Goal: Transaction & Acquisition: Book appointment/travel/reservation

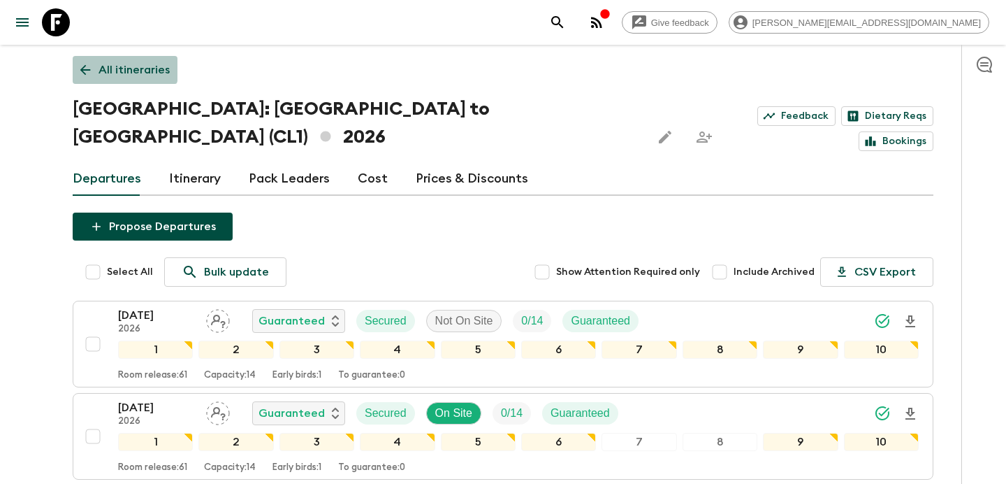
click at [108, 67] on p "All itineraries" at bounding box center [134, 69] width 71 height 17
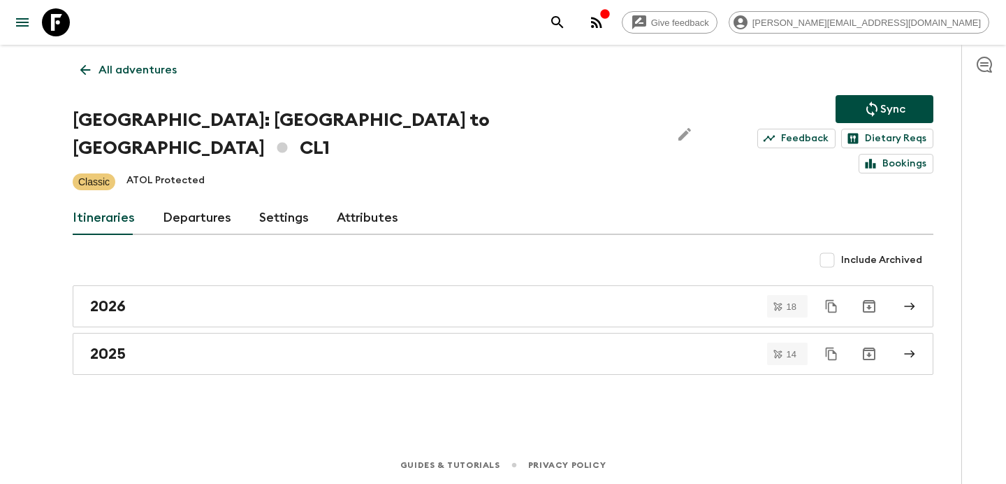
click at [108, 67] on p "All adventures" at bounding box center [138, 69] width 78 height 17
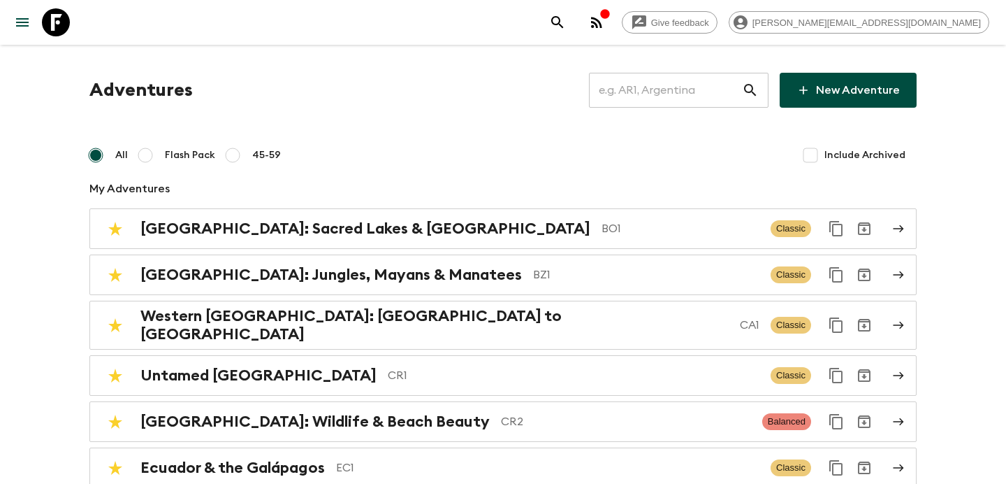
click at [627, 96] on input "text" at bounding box center [665, 90] width 153 height 39
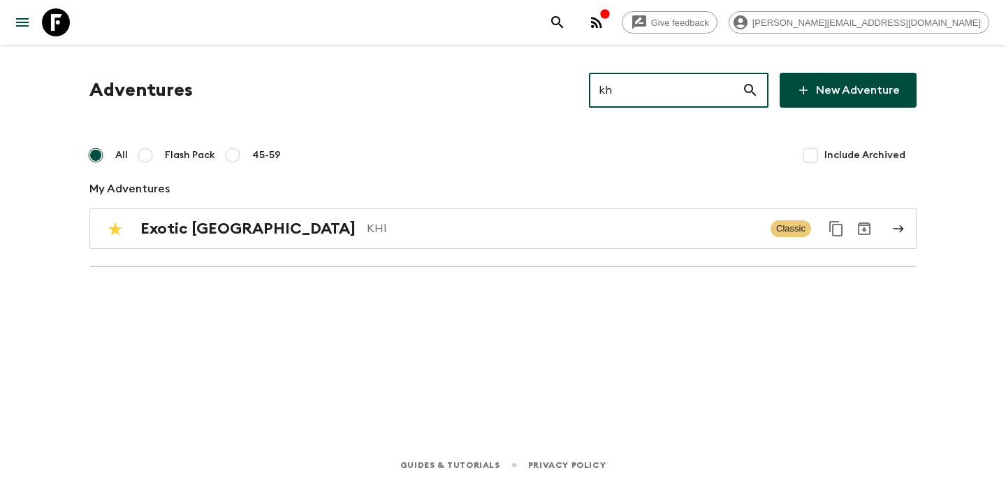
type input "kh1"
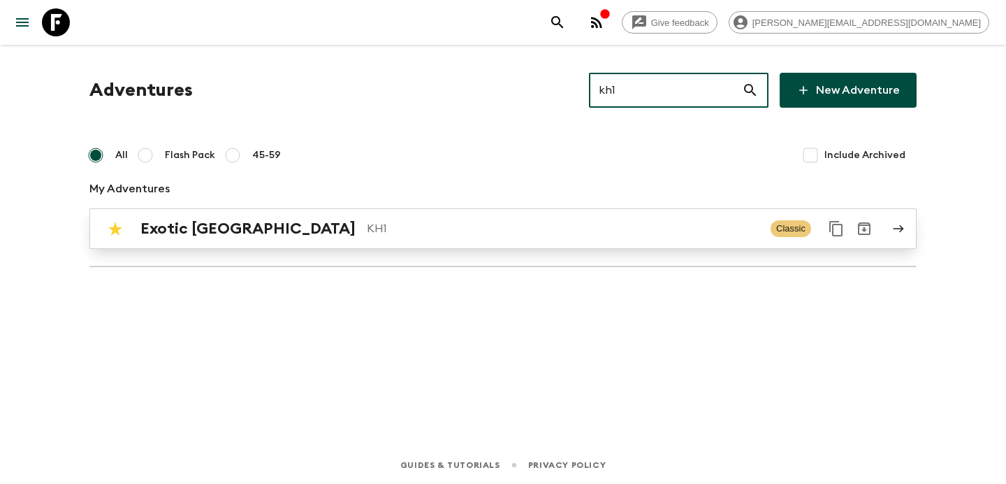
click at [483, 215] on div "Exotic [GEOGRAPHIC_DATA] KH1 Classic" at bounding box center [475, 229] width 749 height 28
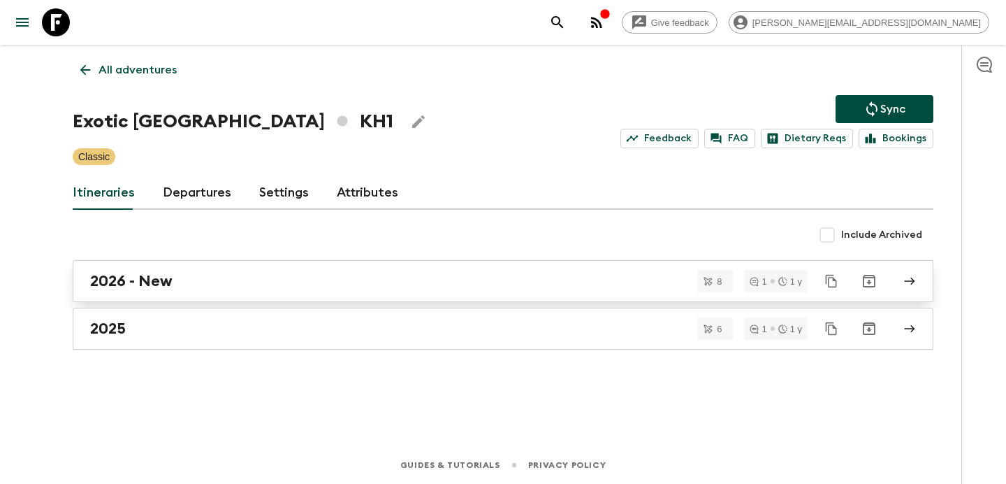
click at [430, 275] on div "2026 - New" at bounding box center [489, 281] width 799 height 18
